Goal: Use online tool/utility: Utilize a website feature to perform a specific function

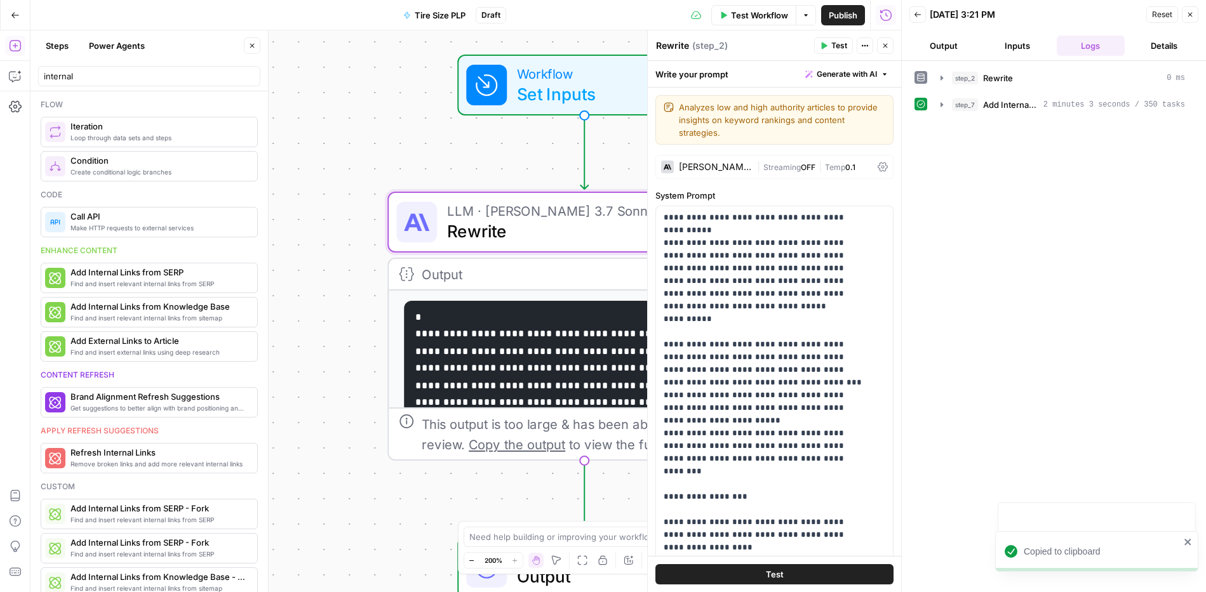
scroll to position [86, 0]
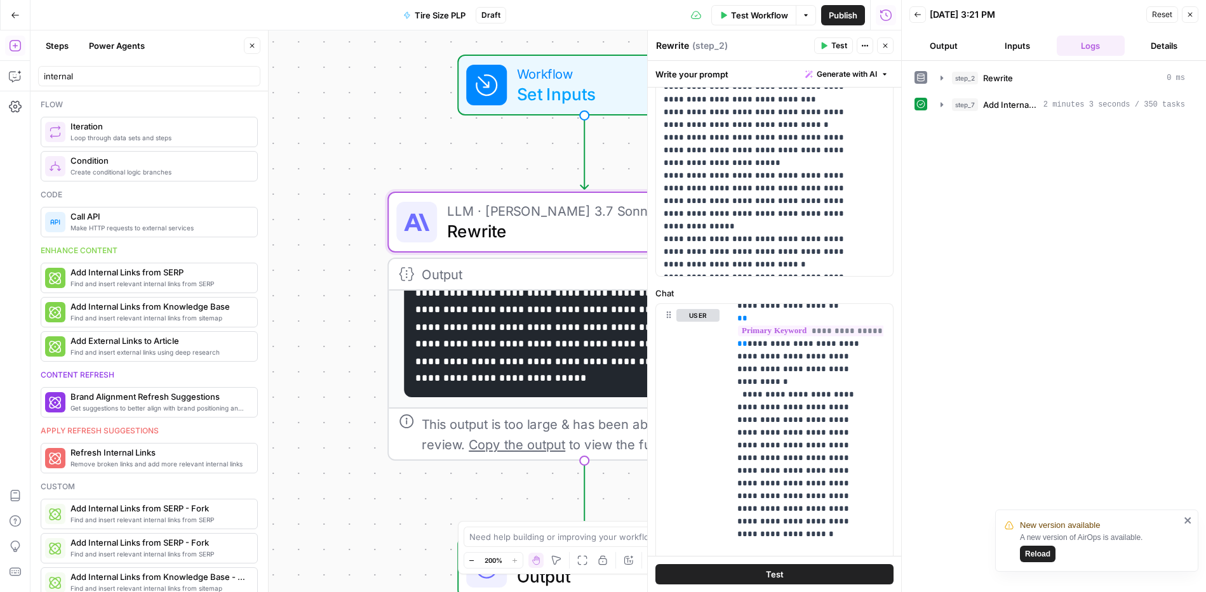
click at [886, 50] on button "Close" at bounding box center [885, 45] width 17 height 17
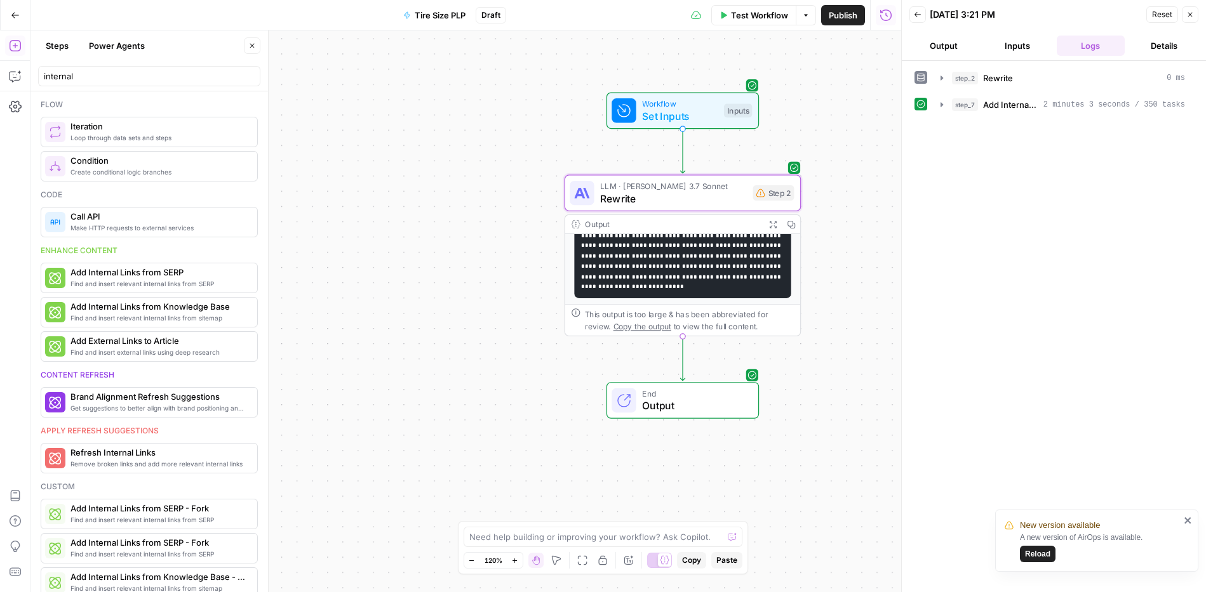
click at [752, 9] on span "Test Workflow" at bounding box center [759, 15] width 57 height 13
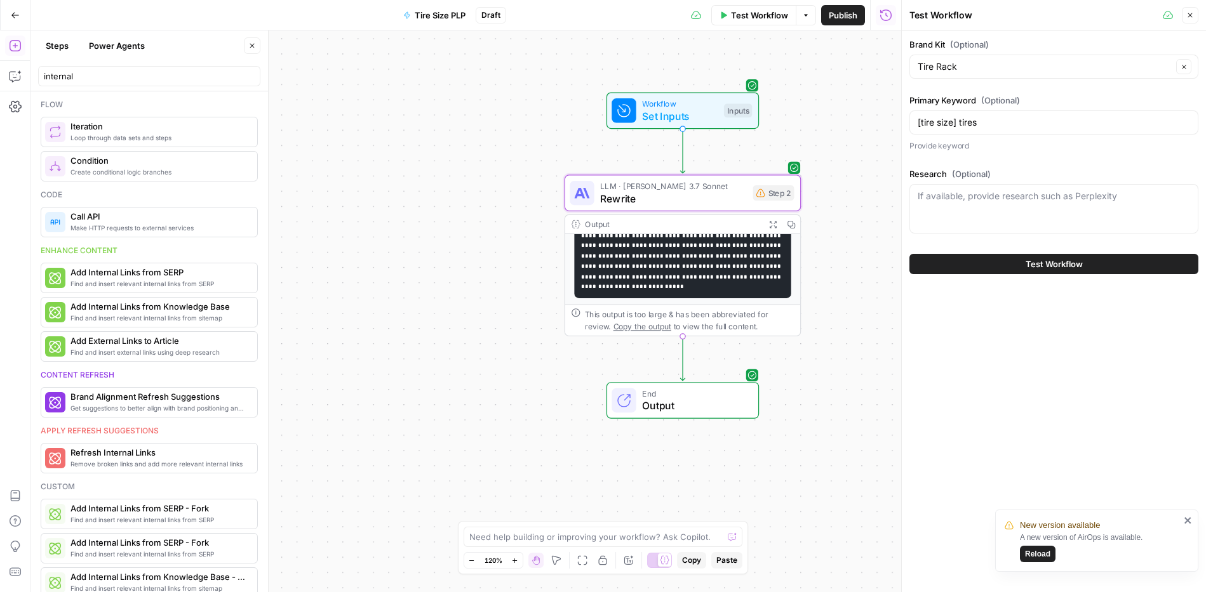
click at [988, 266] on button "Test Workflow" at bounding box center [1053, 264] width 289 height 20
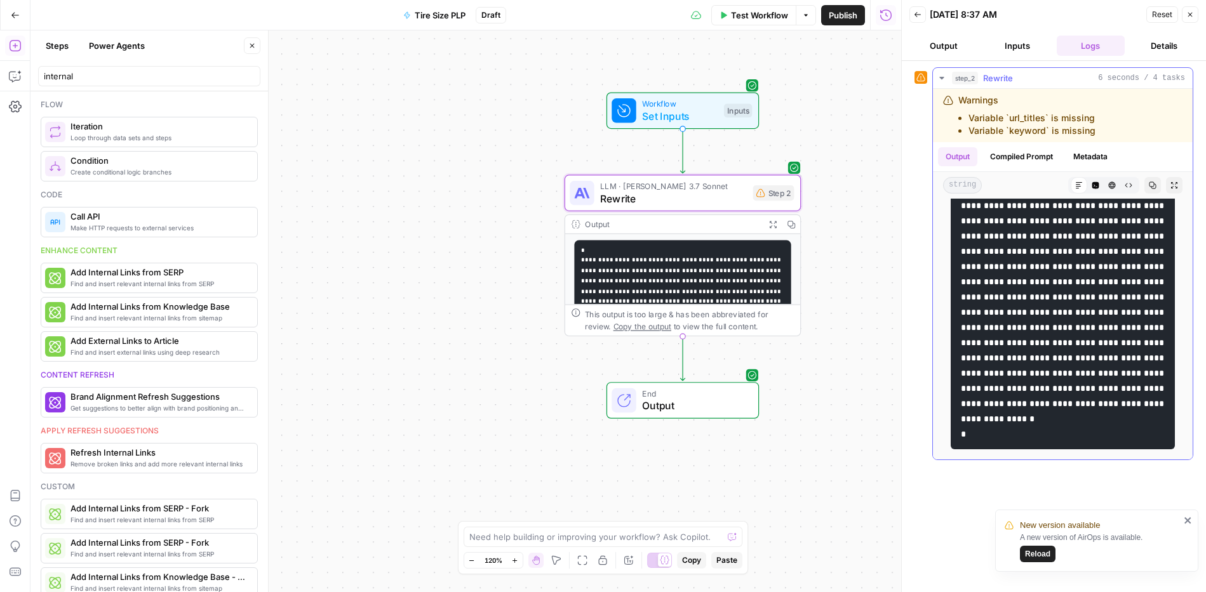
scroll to position [369, 0]
click at [1027, 161] on button "Compiled Prompt" at bounding box center [1021, 156] width 78 height 19
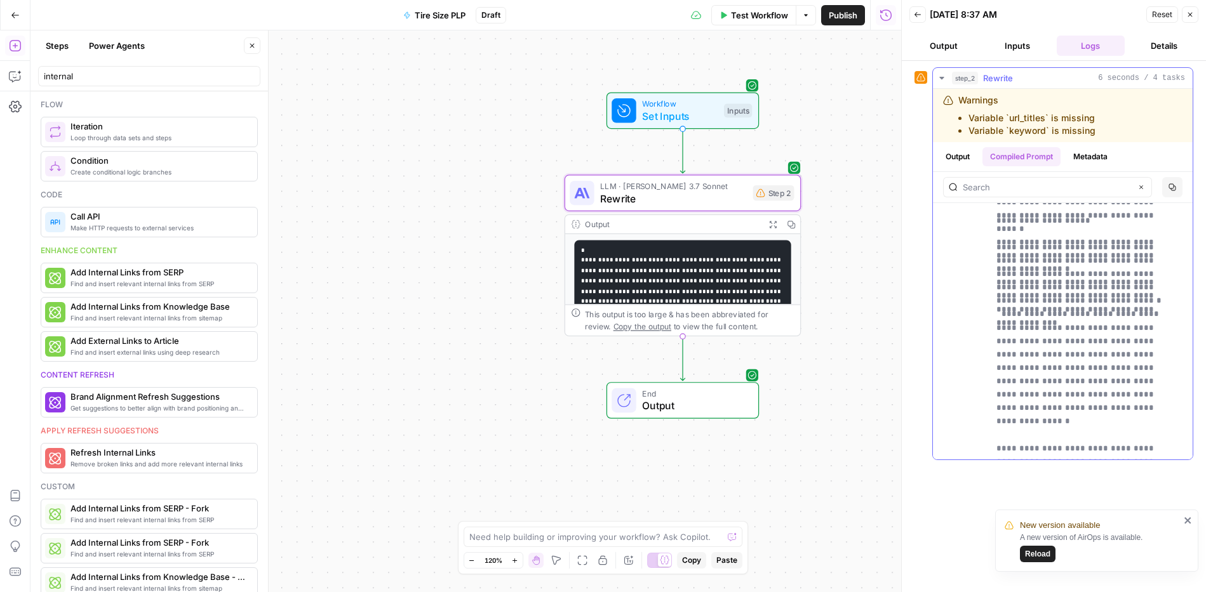
scroll to position [826, 0]
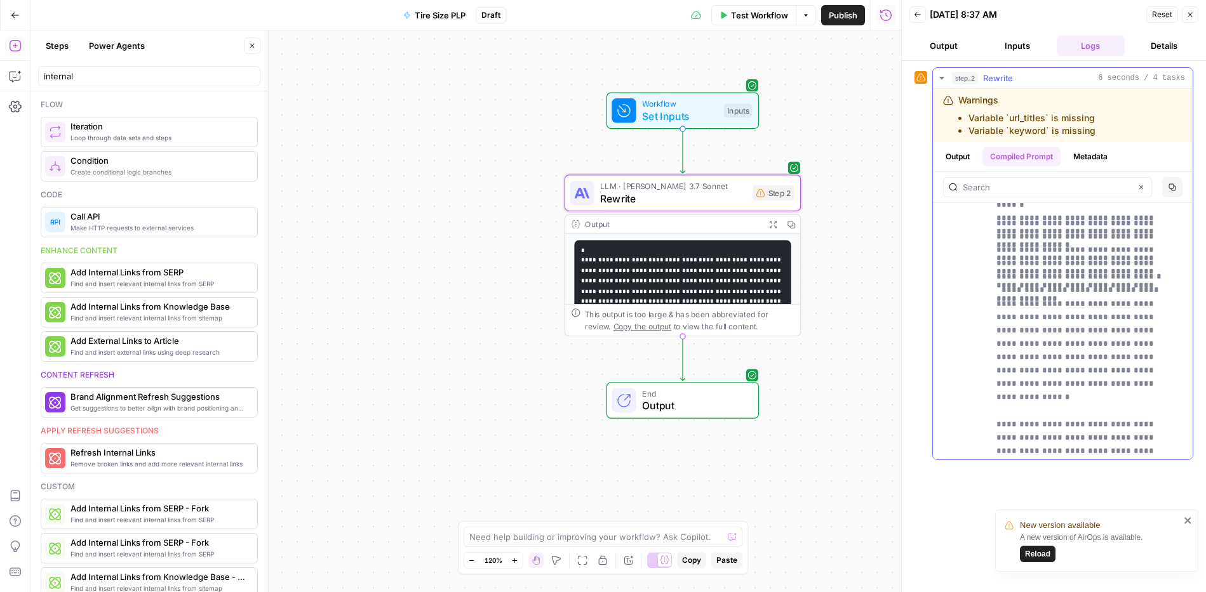
scroll to position [852, 0]
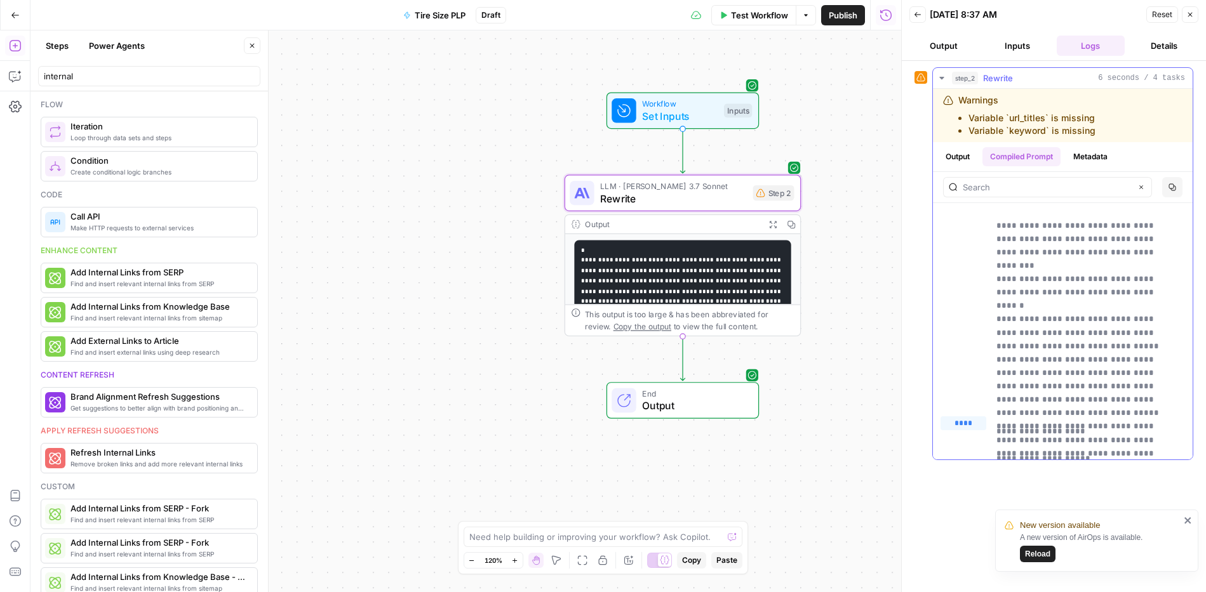
scroll to position [530, 0]
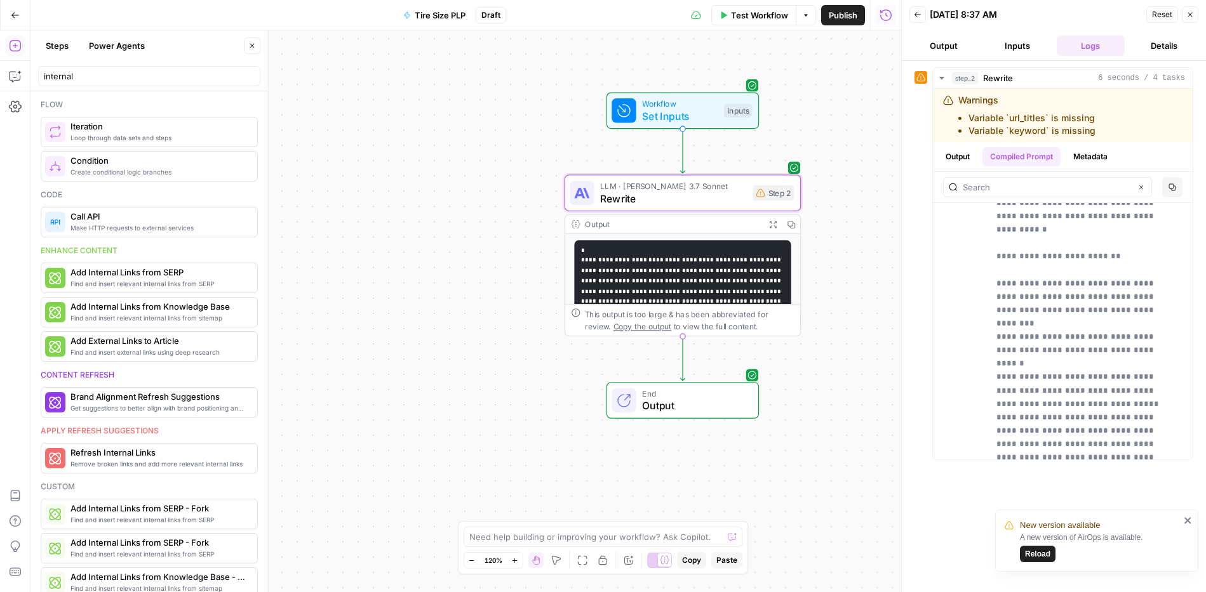
click at [716, 228] on div "Output" at bounding box center [672, 224] width 174 height 12
click at [735, 194] on span "Rewrite" at bounding box center [673, 198] width 147 height 15
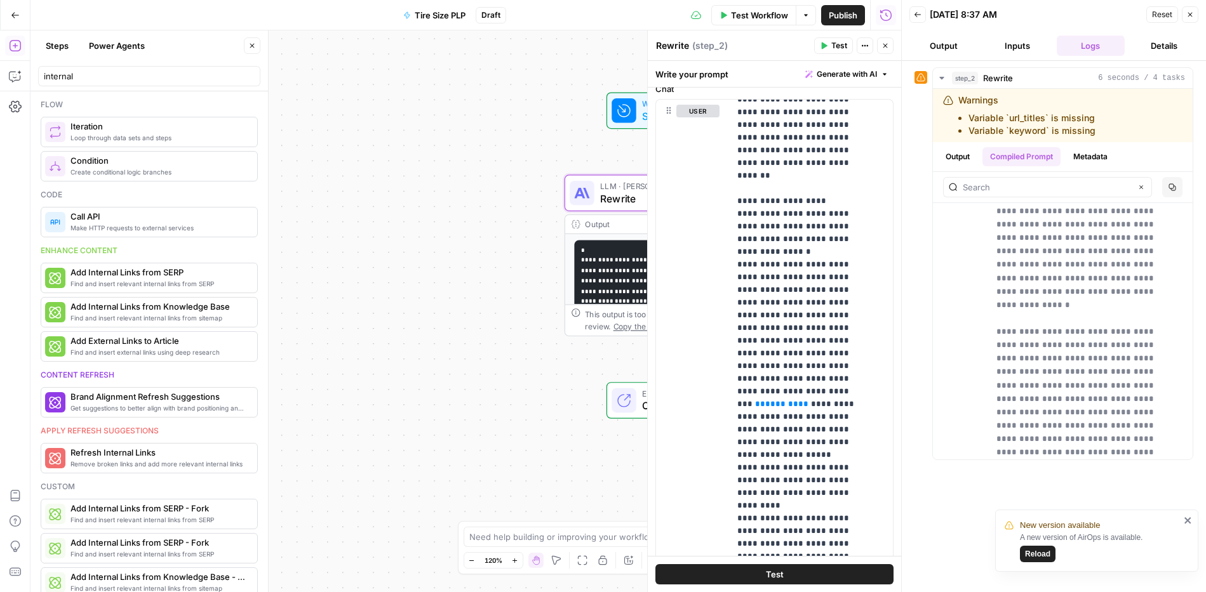
scroll to position [0, 0]
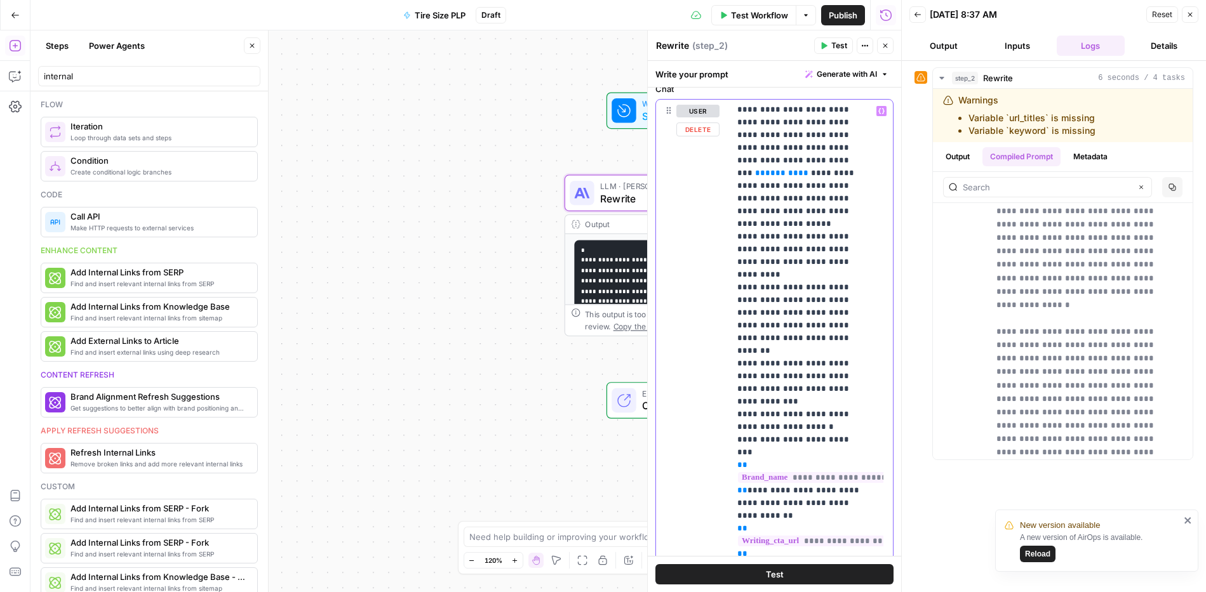
scroll to position [865, 0]
click at [863, 324] on p "**********" at bounding box center [801, 382] width 129 height 2286
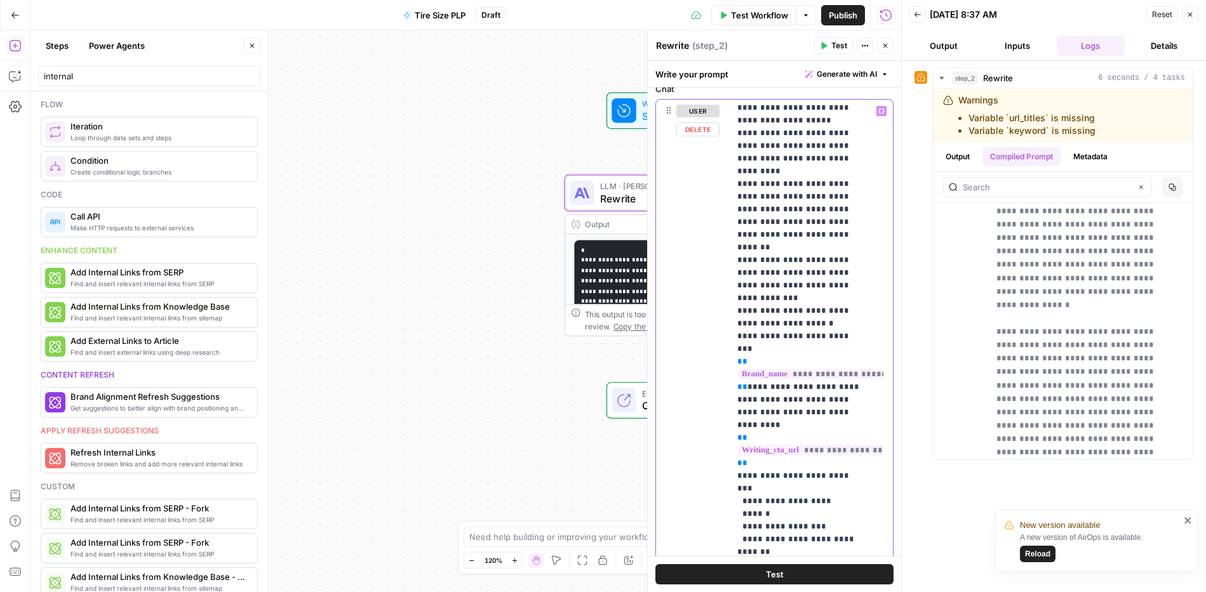
scroll to position [970, 0]
click at [755, 232] on p "**********" at bounding box center [801, 278] width 129 height 2286
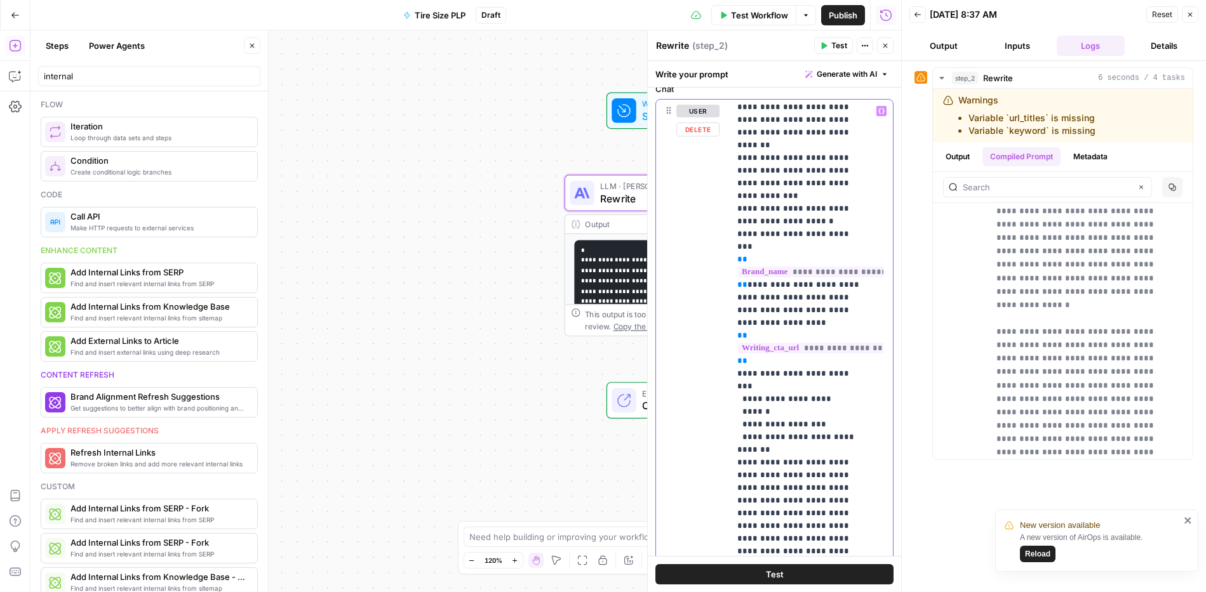
scroll to position [1136, 0]
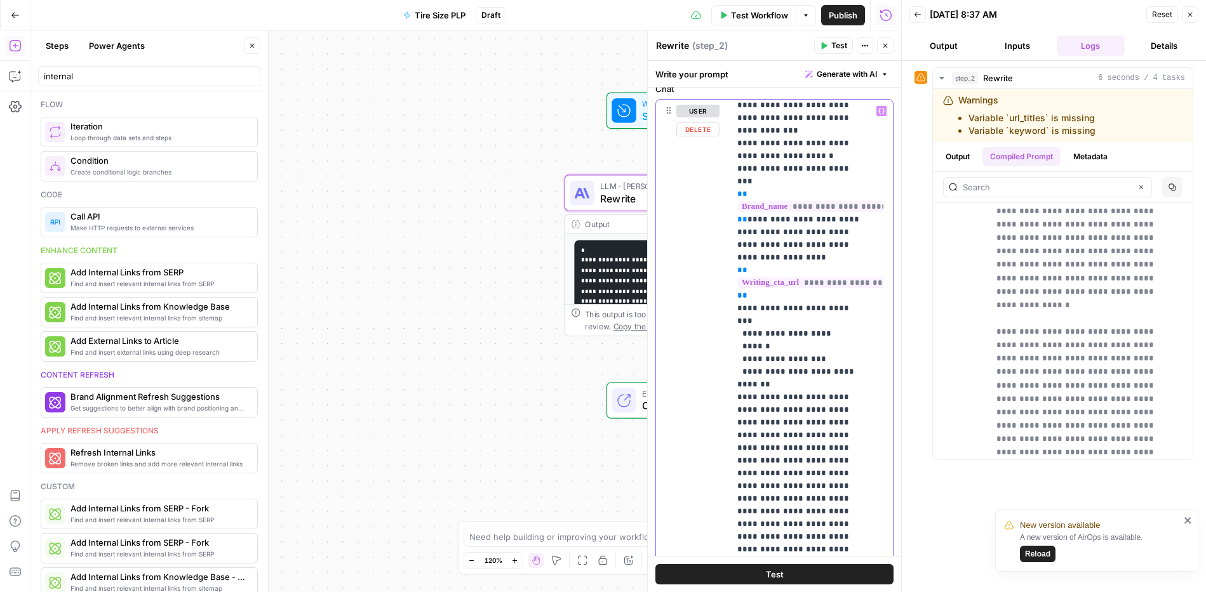
click at [836, 268] on p "**********" at bounding box center [801, 118] width 129 height 2298
click at [843, 46] on span "Test" at bounding box center [839, 45] width 16 height 11
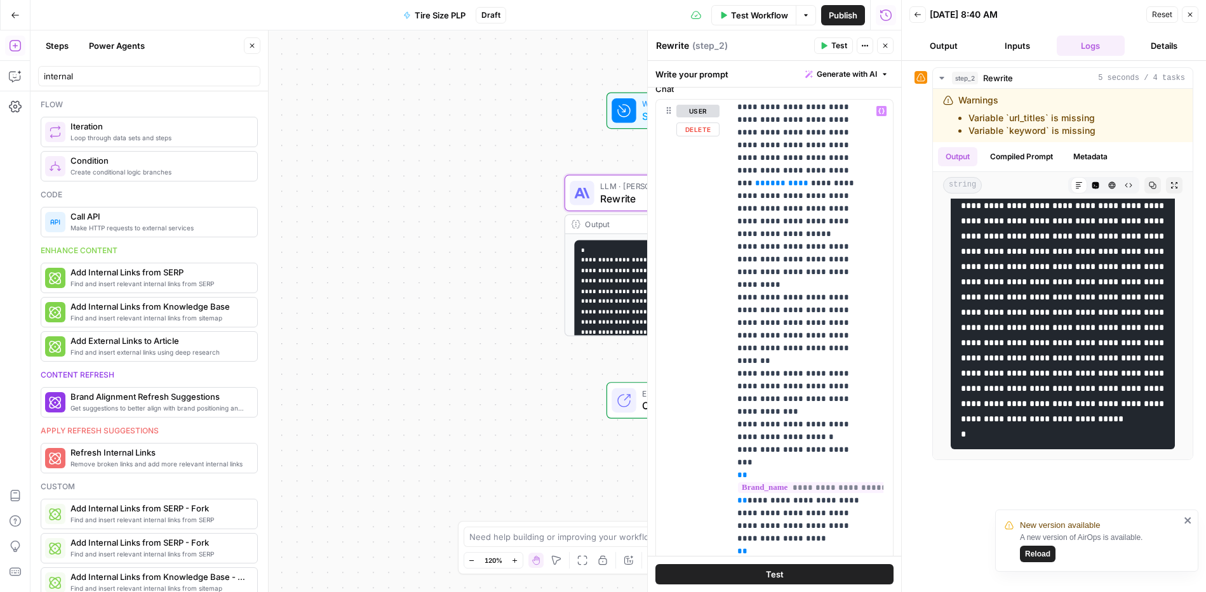
scroll to position [796, 0]
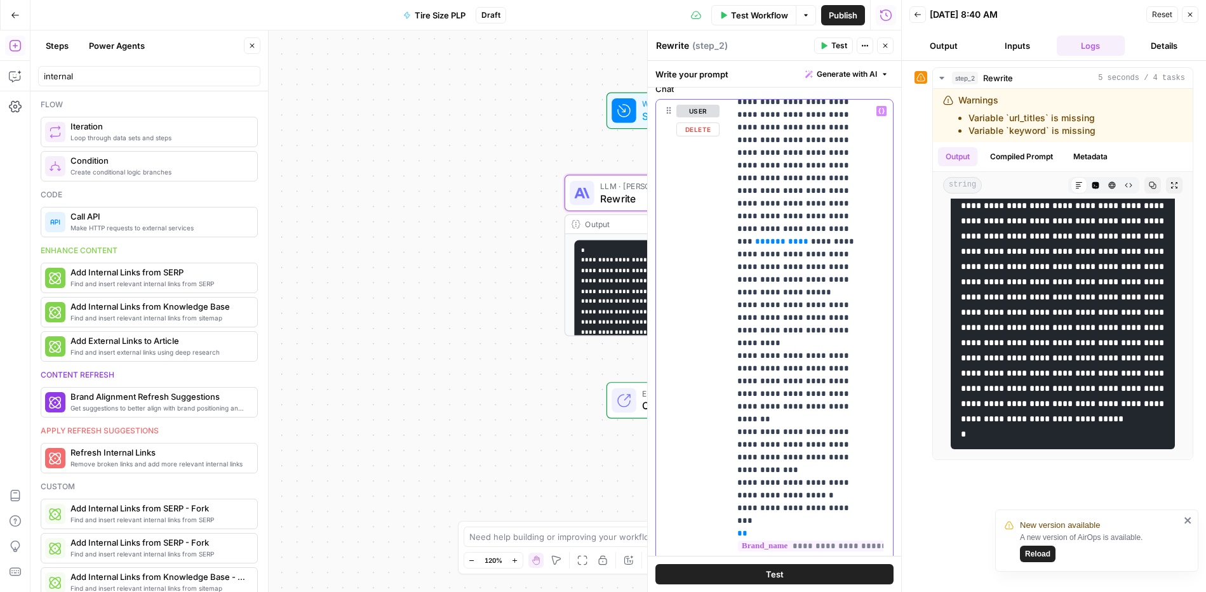
click at [847, 303] on p "**********" at bounding box center [801, 464] width 129 height 2311
click at [836, 571] on button "Test" at bounding box center [774, 574] width 238 height 20
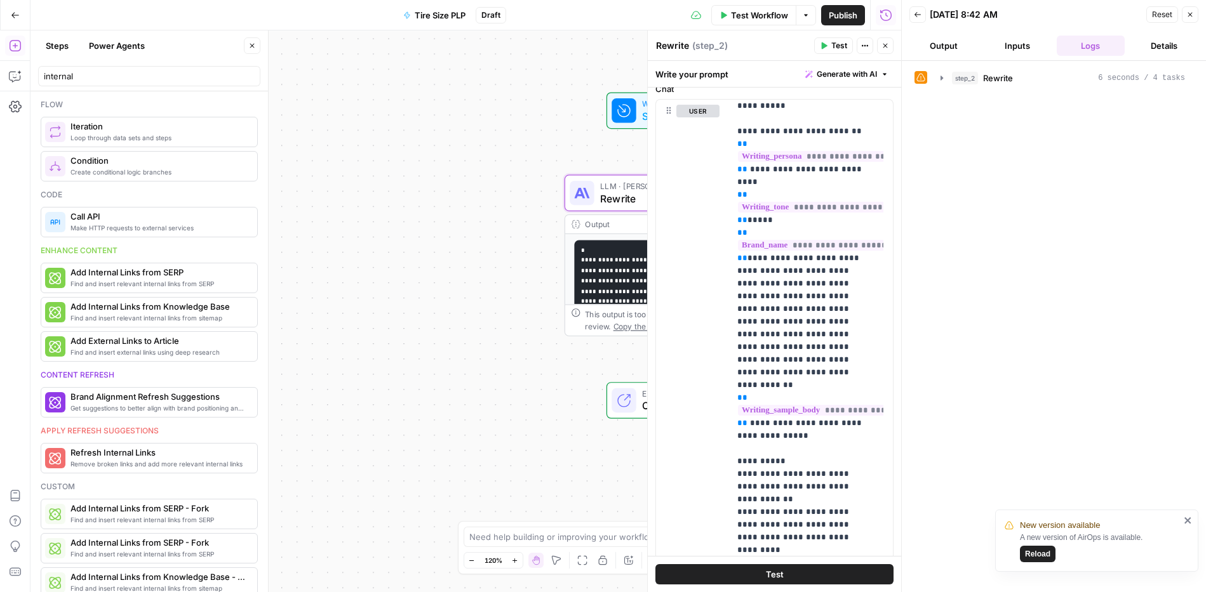
scroll to position [1826, 0]
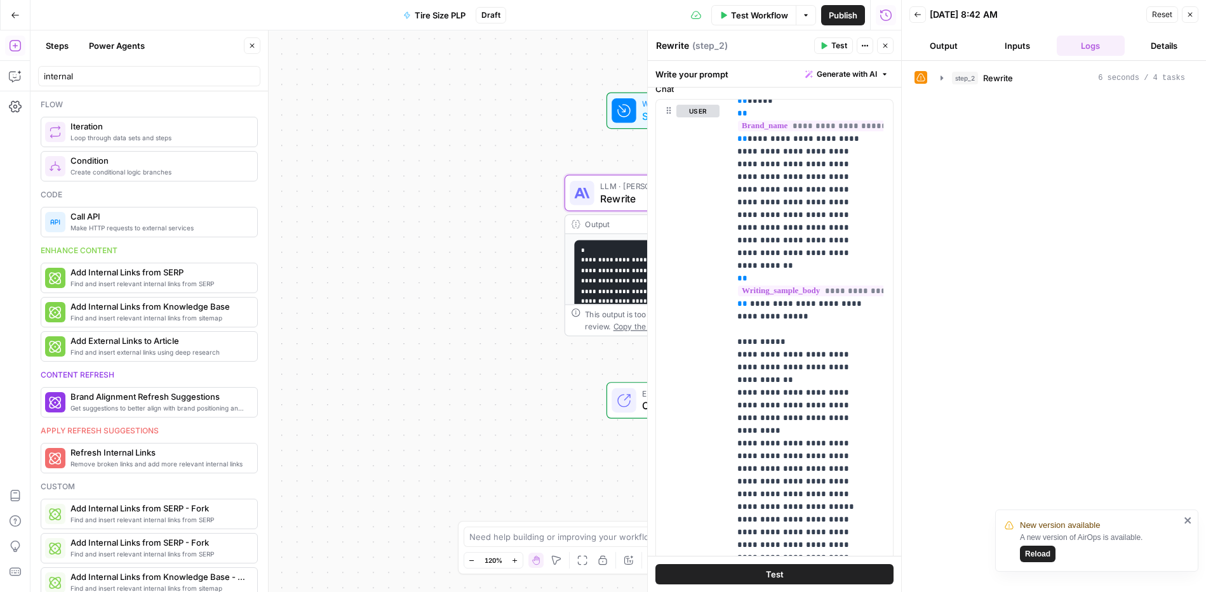
click at [1060, 195] on div "step_2 Rewrite 6 seconds / 4 tasks" at bounding box center [1053, 326] width 279 height 519
click at [738, 578] on button "Test" at bounding box center [774, 574] width 238 height 20
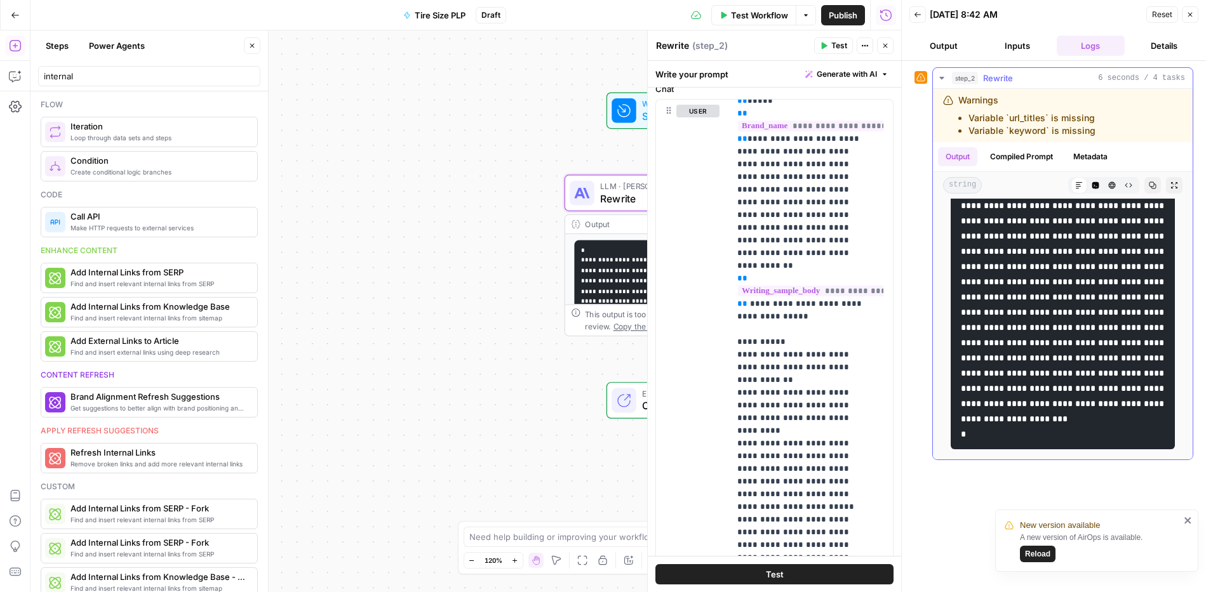
scroll to position [384, 0]
click at [1191, 11] on icon "button" at bounding box center [1190, 15] width 8 height 8
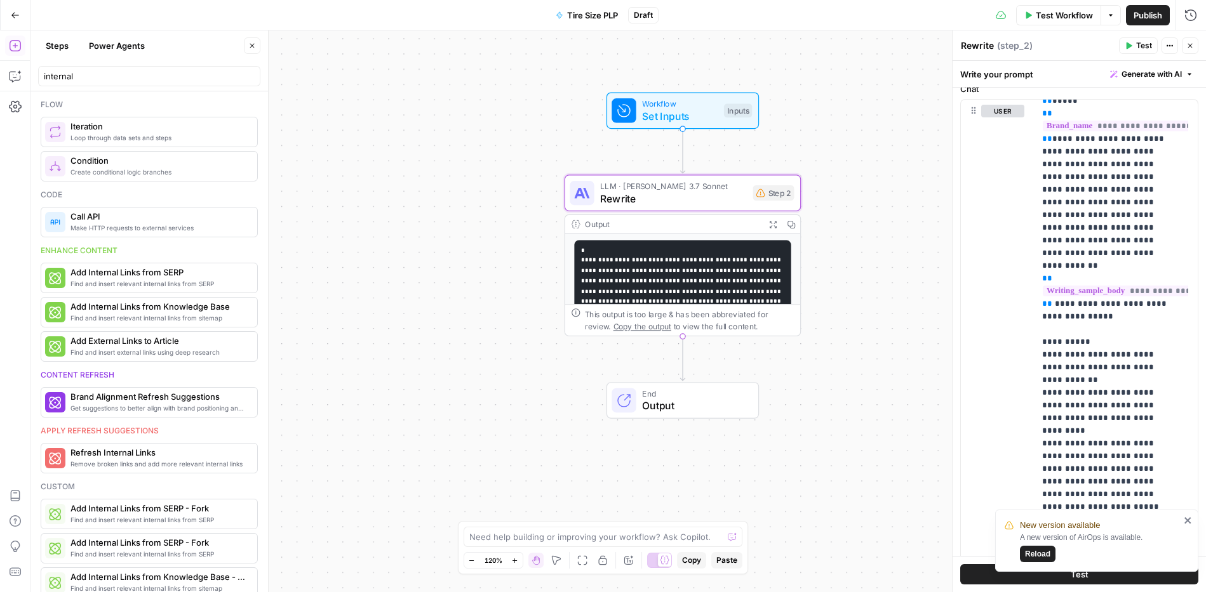
click at [596, 16] on span "Tire Size PLP" at bounding box center [592, 15] width 51 height 13
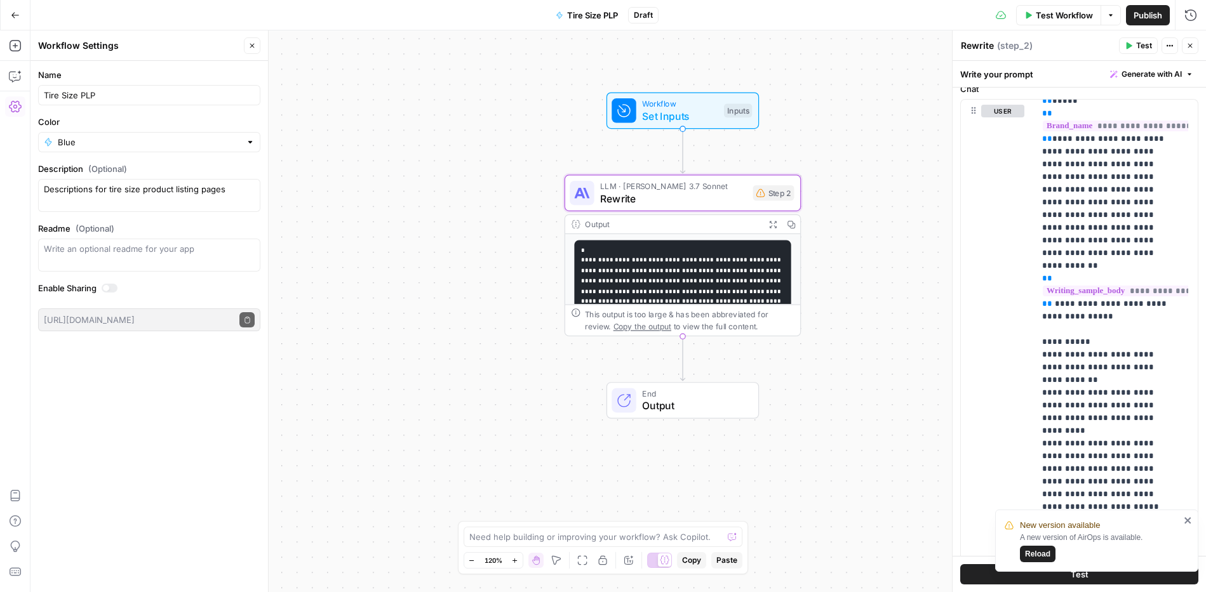
click at [112, 288] on div at bounding box center [110, 288] width 16 height 9
click at [250, 323] on button "Copy public execute URL" at bounding box center [246, 319] width 15 height 15
